Goal: Task Accomplishment & Management: Use online tool/utility

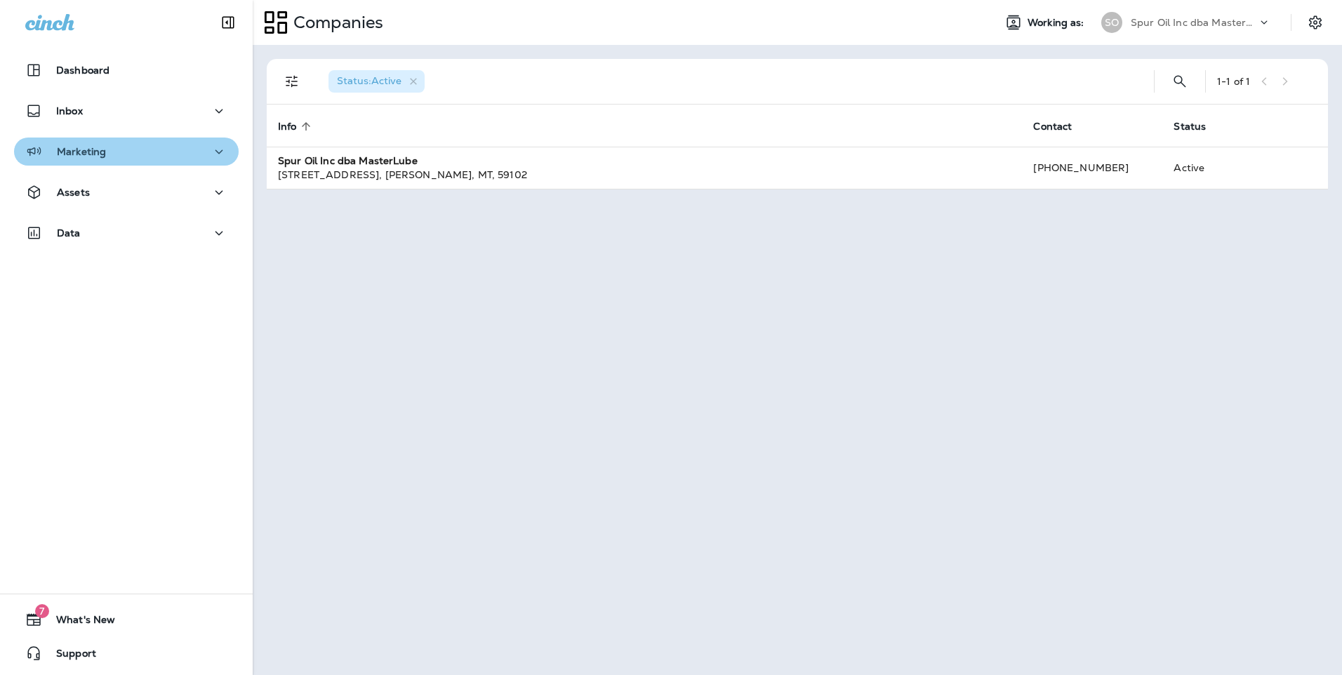
click at [174, 158] on div "Marketing" at bounding box center [126, 152] width 202 height 18
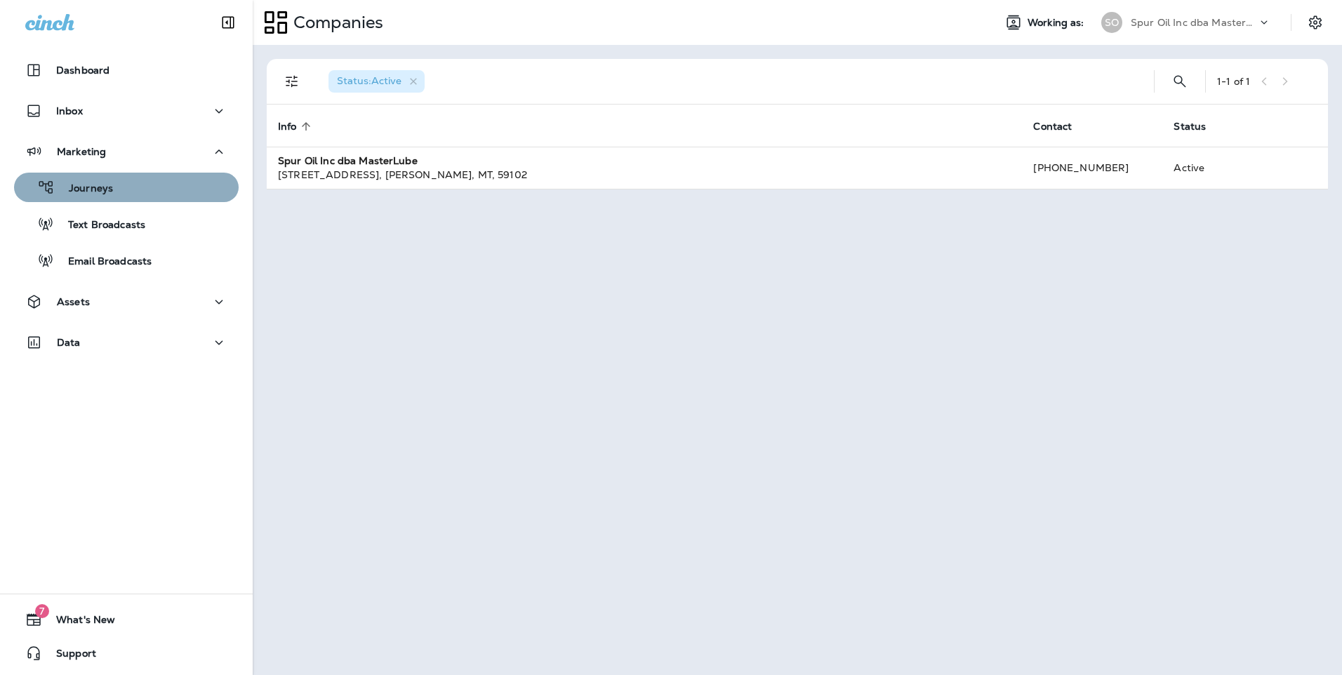
click at [160, 180] on div "Journeys" at bounding box center [126, 187] width 213 height 21
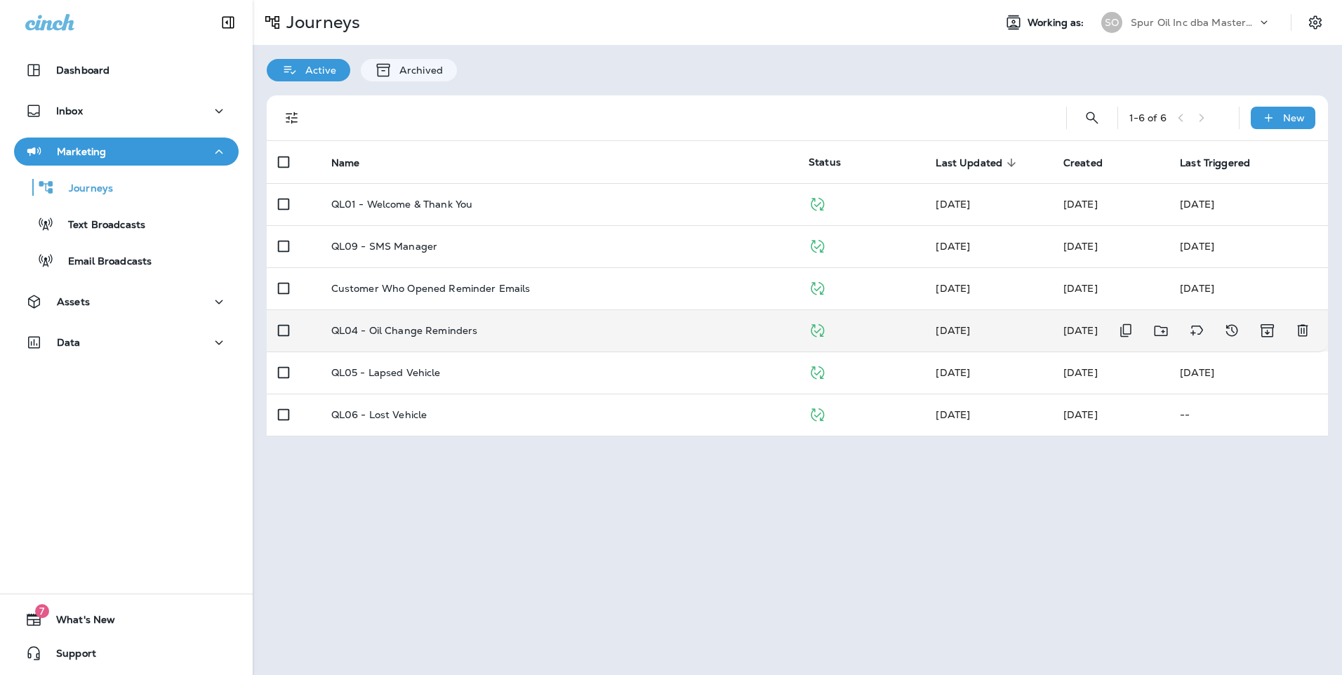
click at [527, 325] on div "QL04 - Oil Change Reminders" at bounding box center [558, 330] width 455 height 11
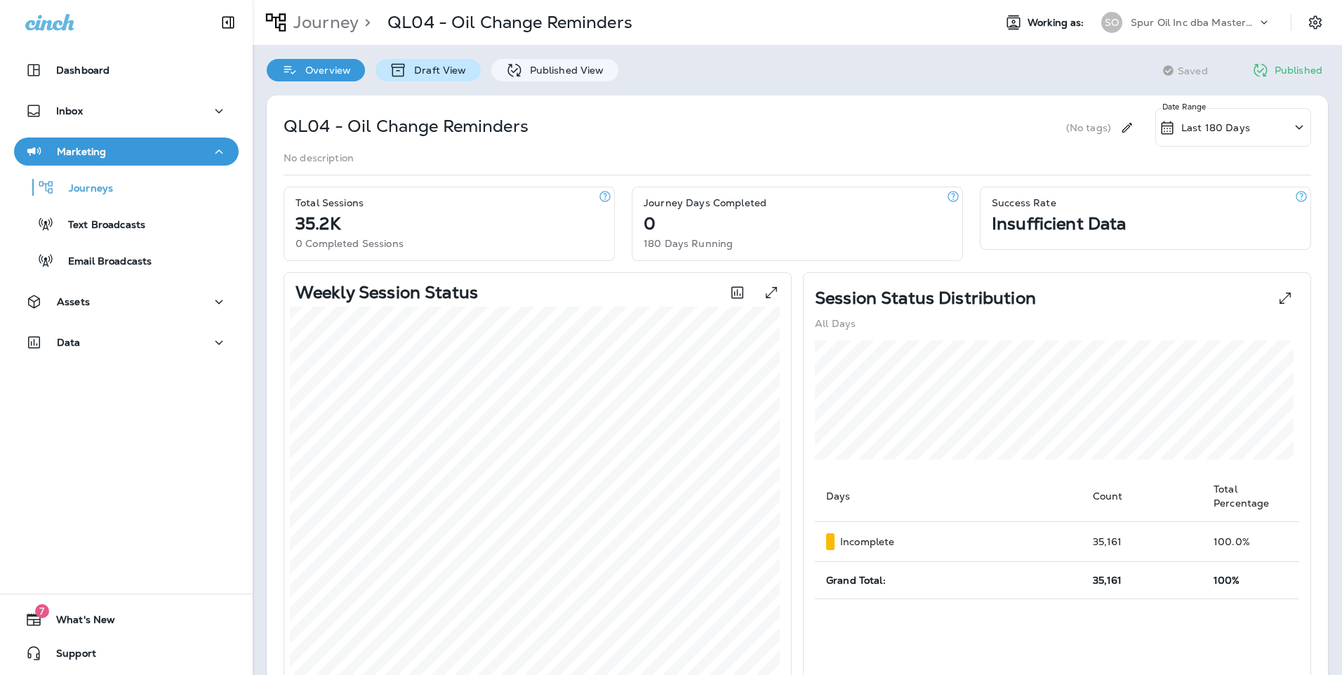
click at [439, 72] on p "Draft View" at bounding box center [436, 70] width 59 height 11
